Goal: Find specific page/section

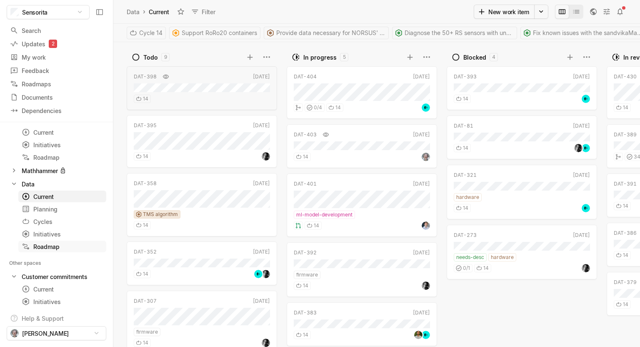
scroll to position [106, 0]
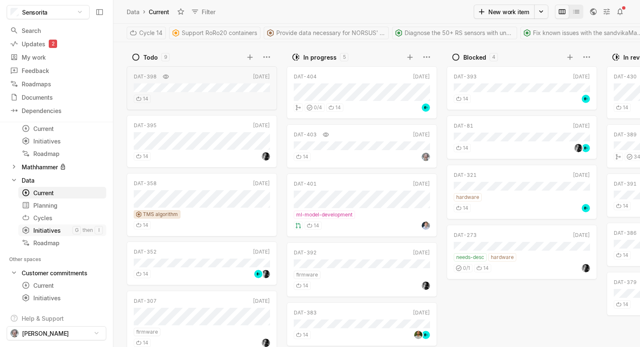
click at [51, 230] on div "Initiatives" at bounding box center [47, 230] width 51 height 9
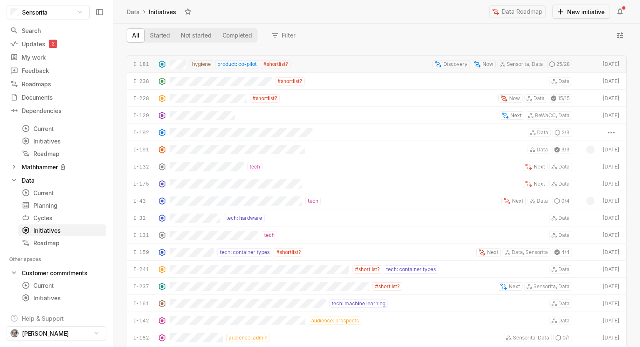
scroll to position [299, 526]
click at [368, 36] on div "All Started Not started Completed Filter" at bounding box center [376, 35] width 526 height 23
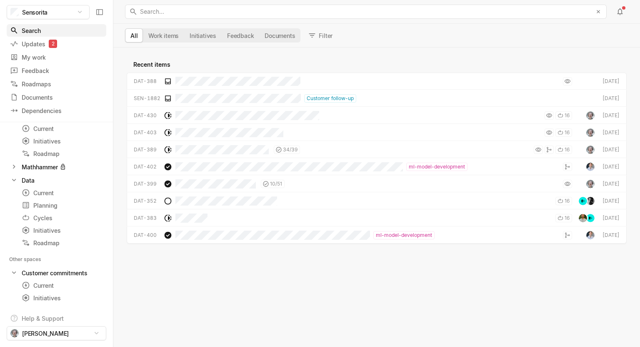
scroll to position [299, 526]
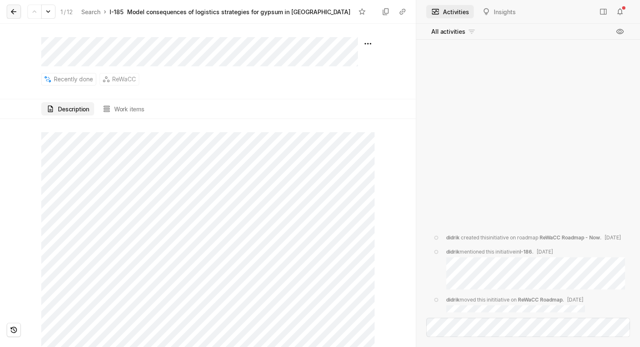
click at [15, 10] on icon at bounding box center [14, 11] width 8 height 8
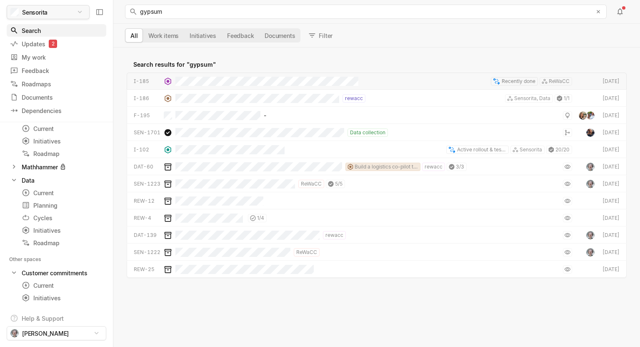
scroll to position [299, 526]
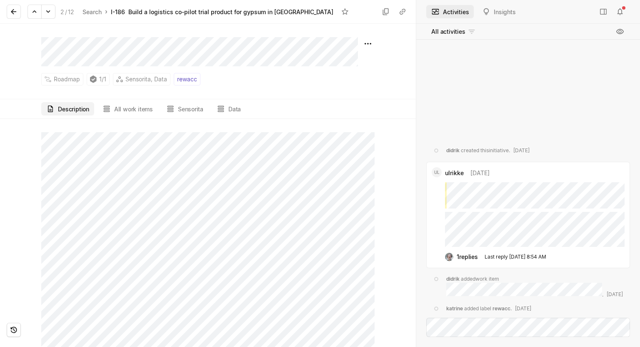
scroll to position [393, 0]
